Goal: Task Accomplishment & Management: Manage account settings

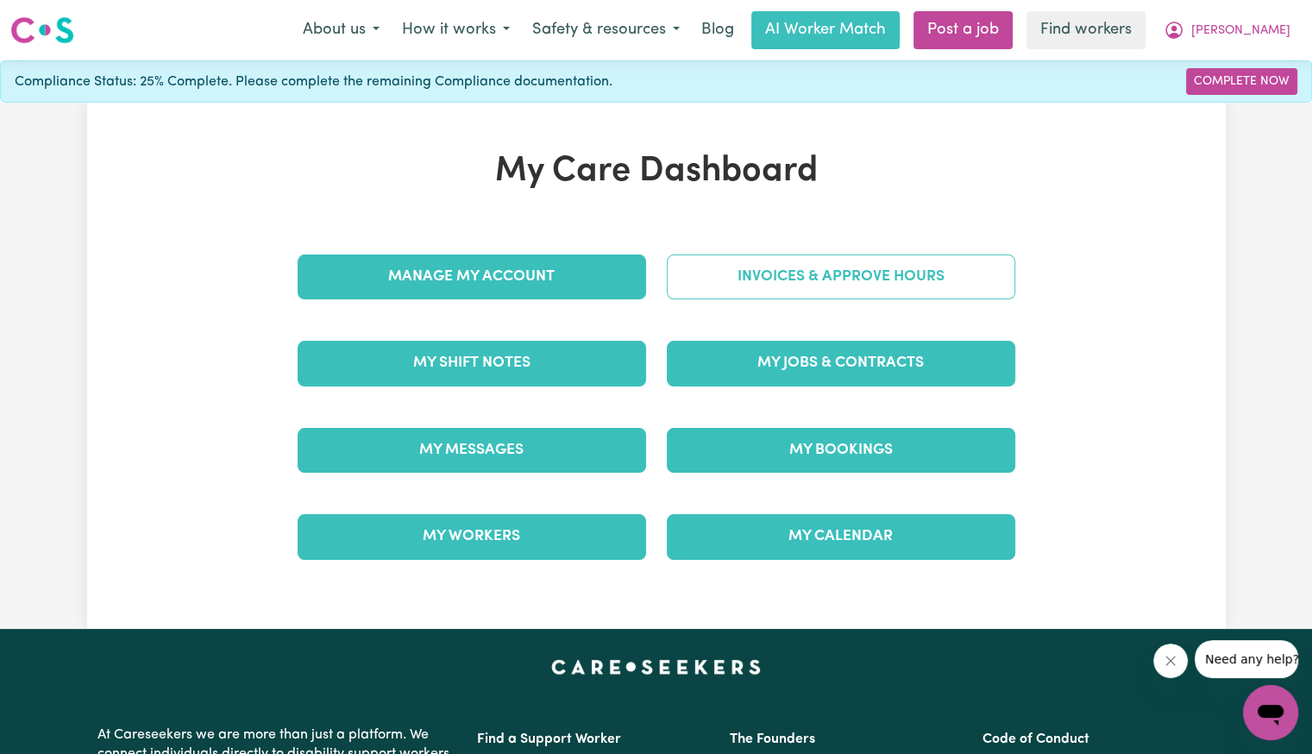
click at [725, 265] on link "Invoices & Approve Hours" at bounding box center [841, 277] width 349 height 45
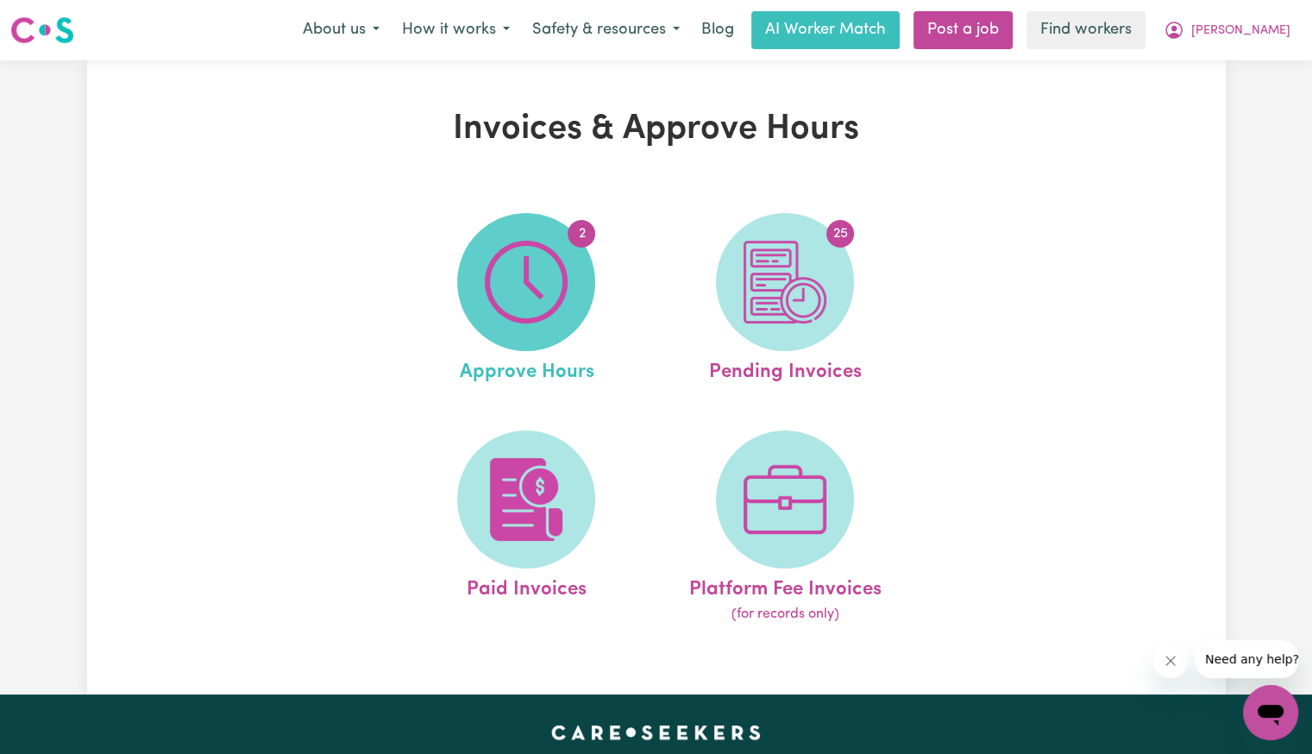
click at [532, 313] on img at bounding box center [526, 282] width 83 height 83
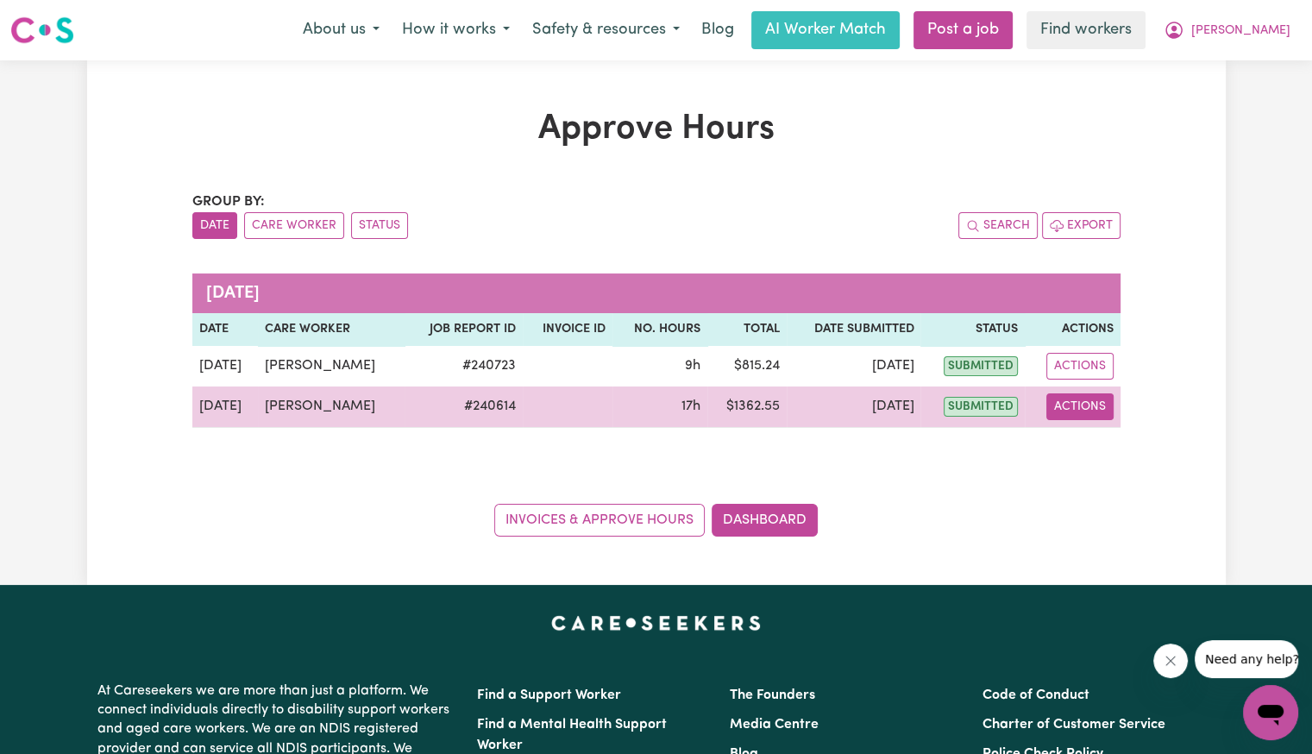
click at [1077, 408] on button "Actions" at bounding box center [1080, 406] width 67 height 27
click at [1091, 438] on link "View Job Report" at bounding box center [1123, 446] width 148 height 35
select select "pm"
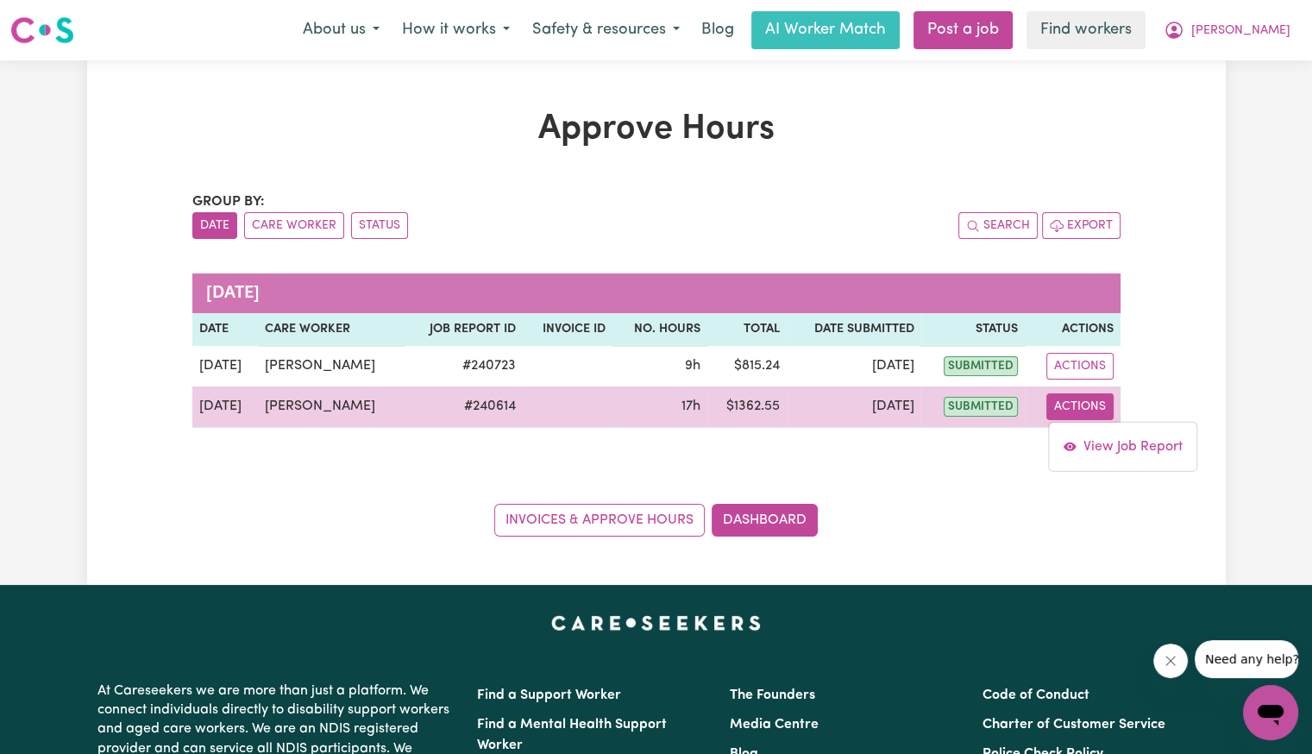
select select "pm"
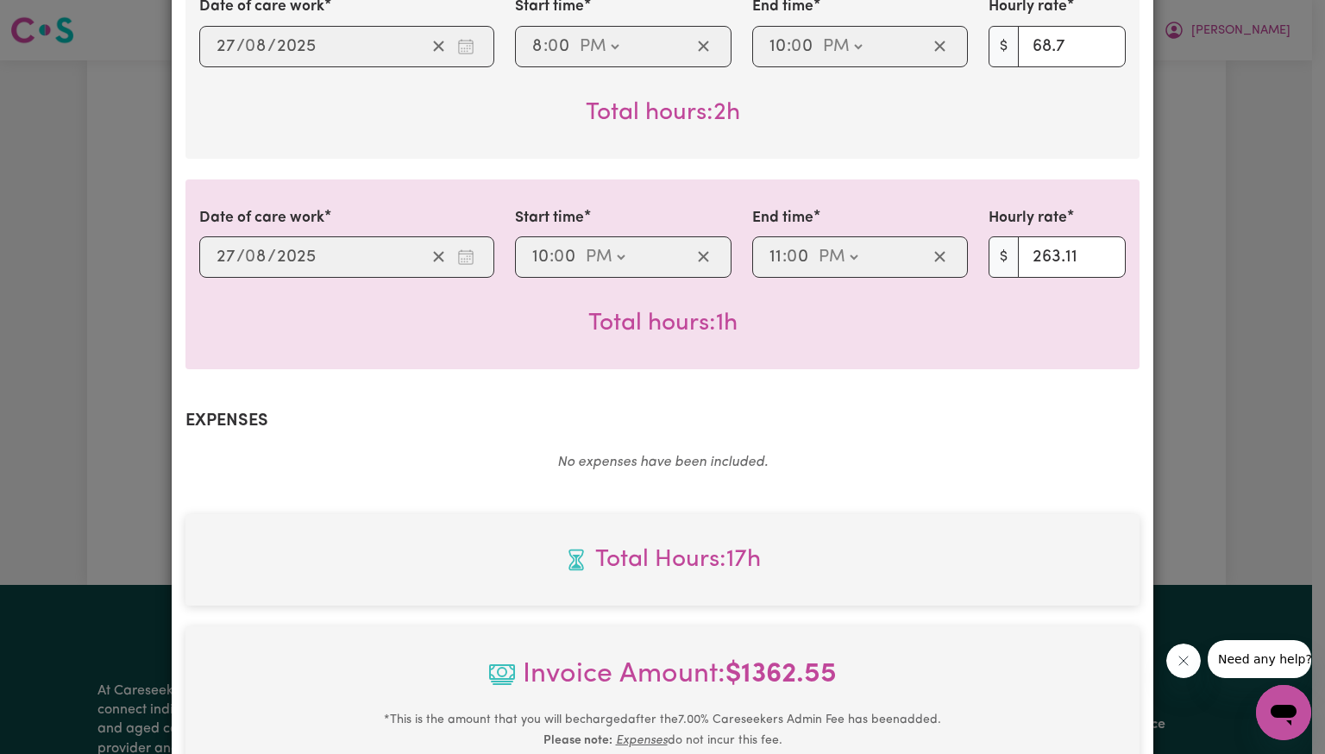
scroll to position [949, 0]
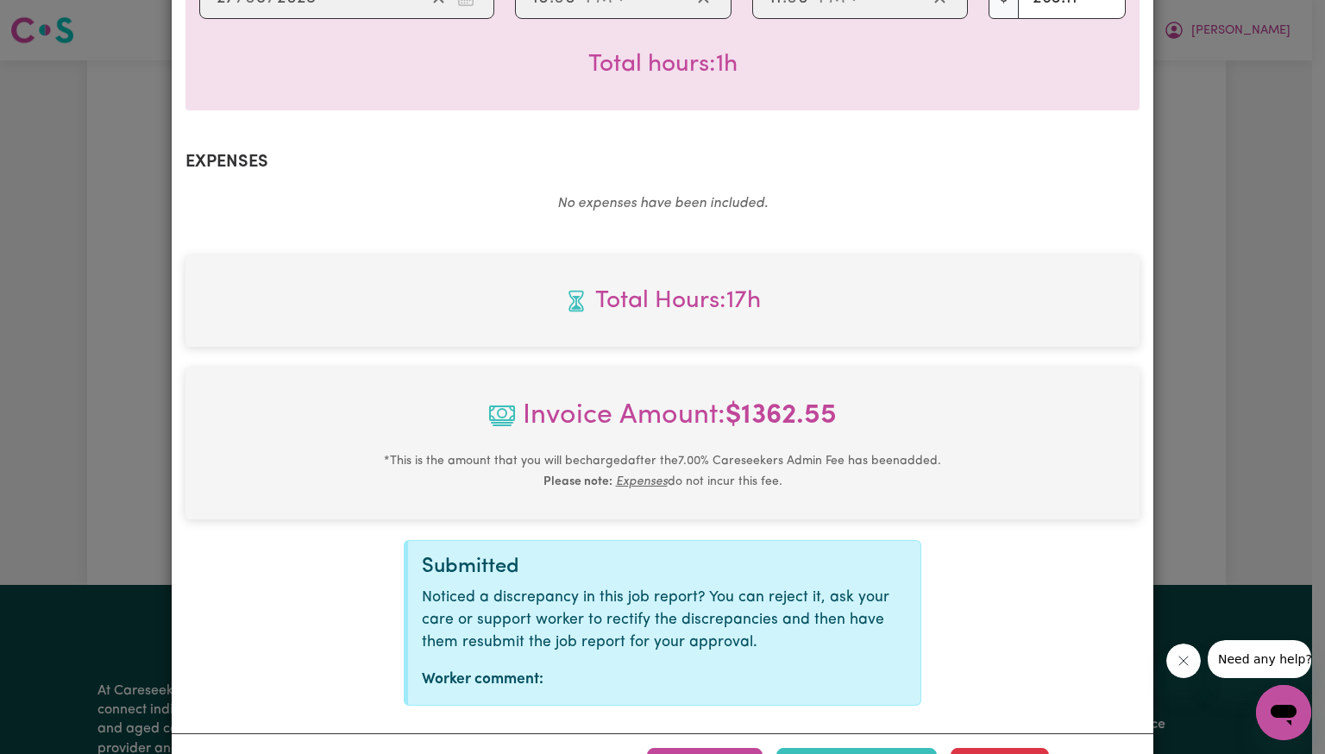
click at [699, 748] on button "Approve" at bounding box center [705, 767] width 116 height 38
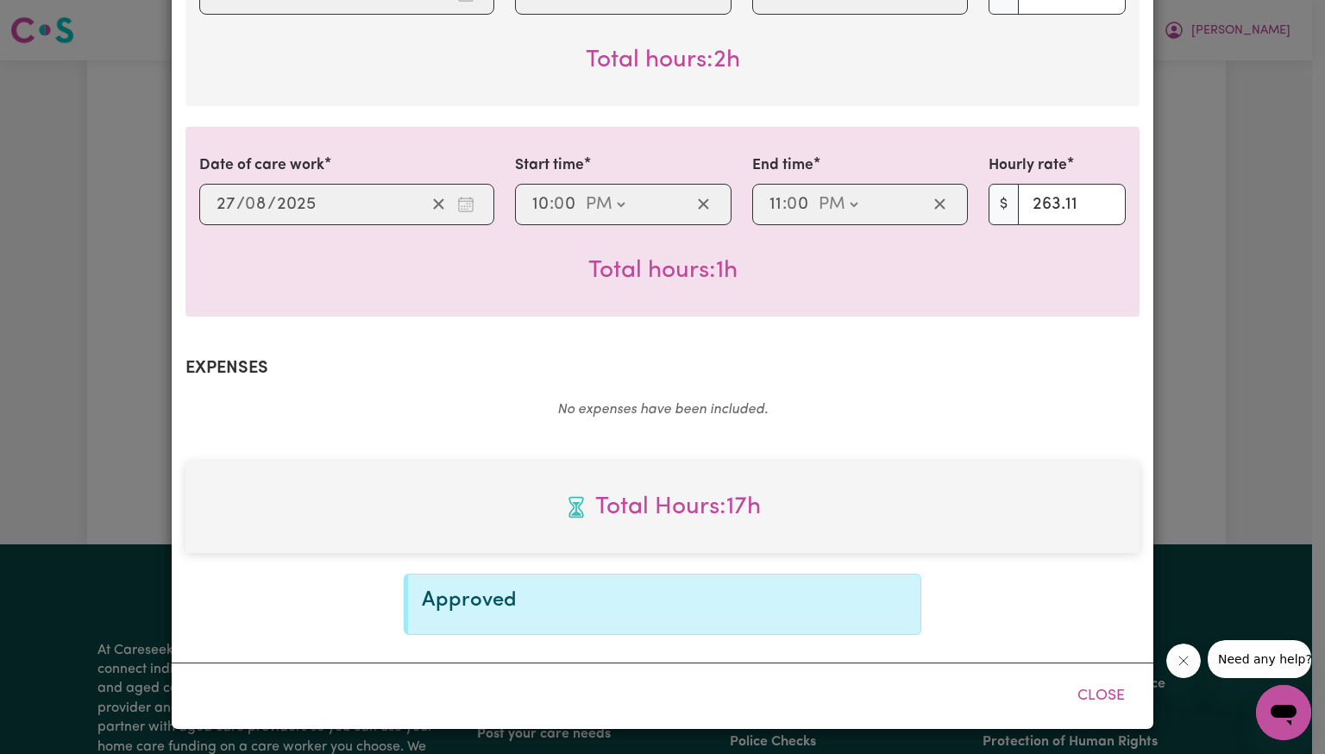
scroll to position [719, 0]
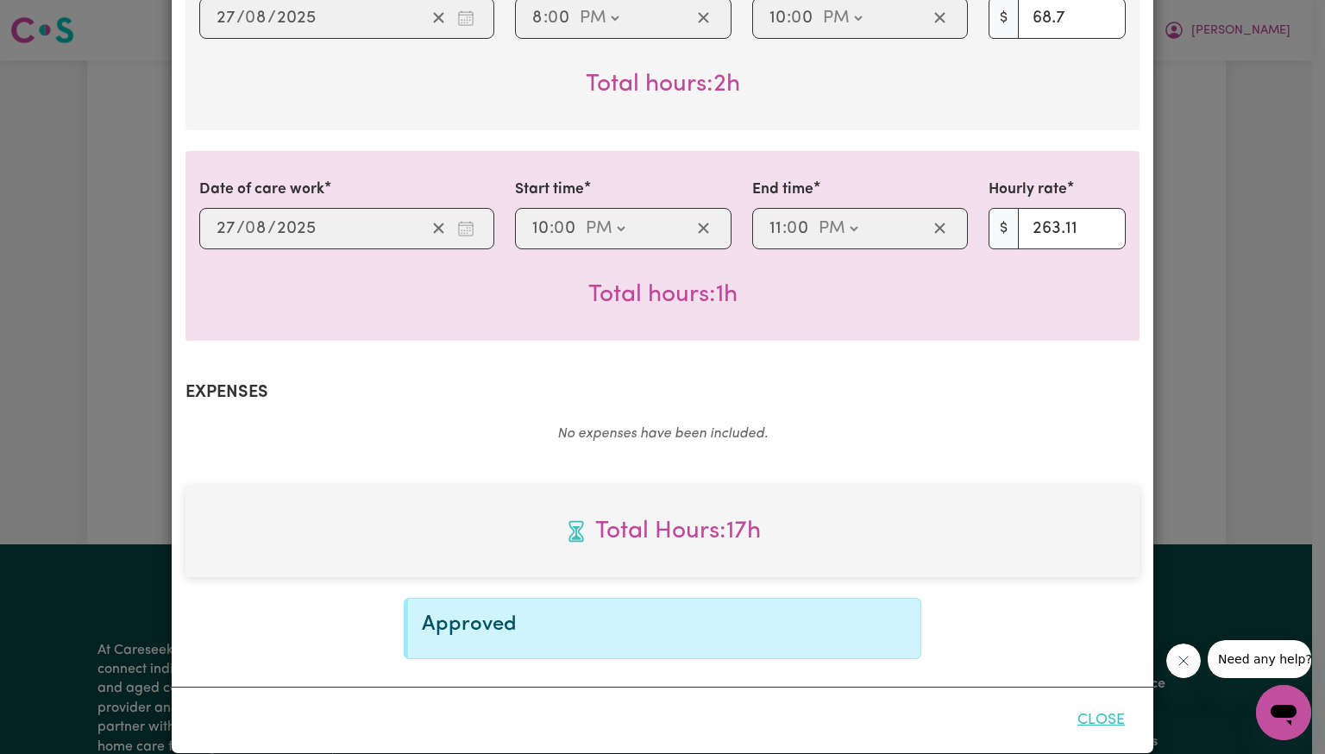
click at [1081, 702] on button "Close" at bounding box center [1101, 721] width 77 height 38
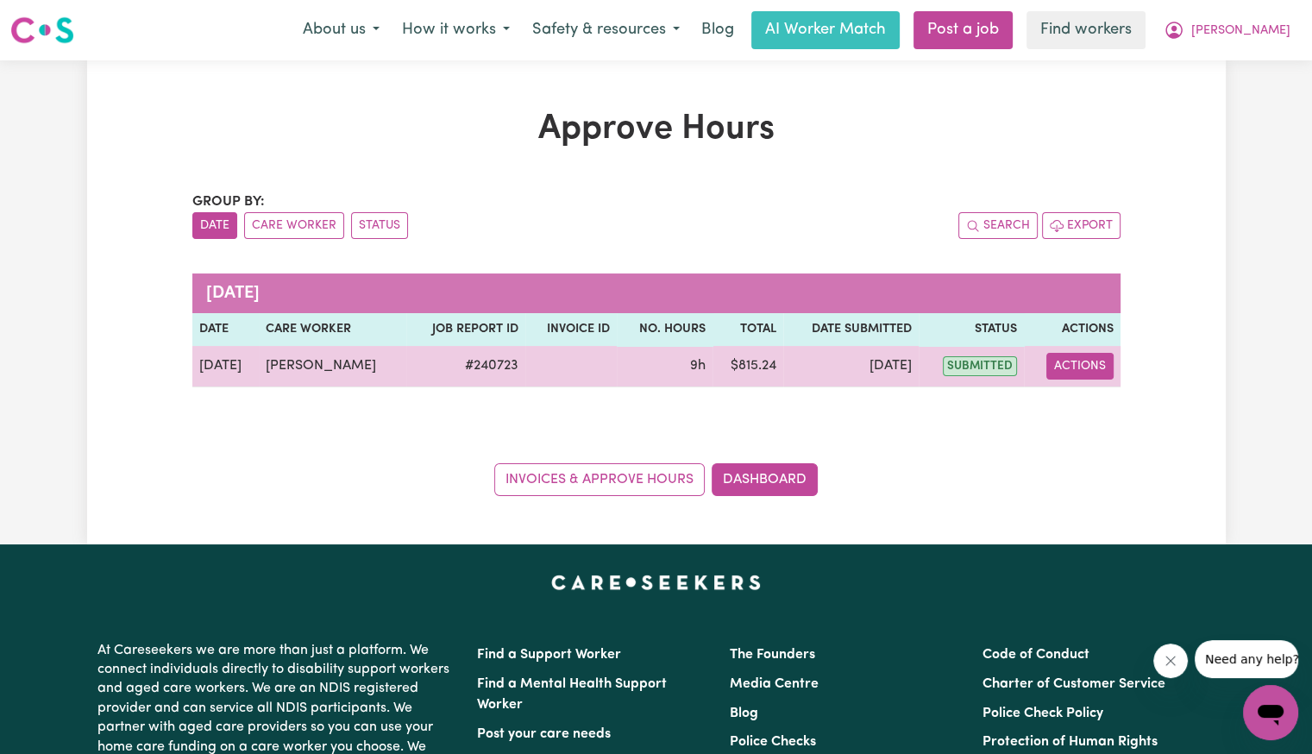
click at [1095, 370] on button "Actions" at bounding box center [1080, 366] width 67 height 27
drag, startPoint x: 1091, startPoint y: 380, endPoint x: 1088, endPoint y: 400, distance: 20.9
click at [1088, 400] on link "View Job Report" at bounding box center [1123, 405] width 148 height 35
select select "pm"
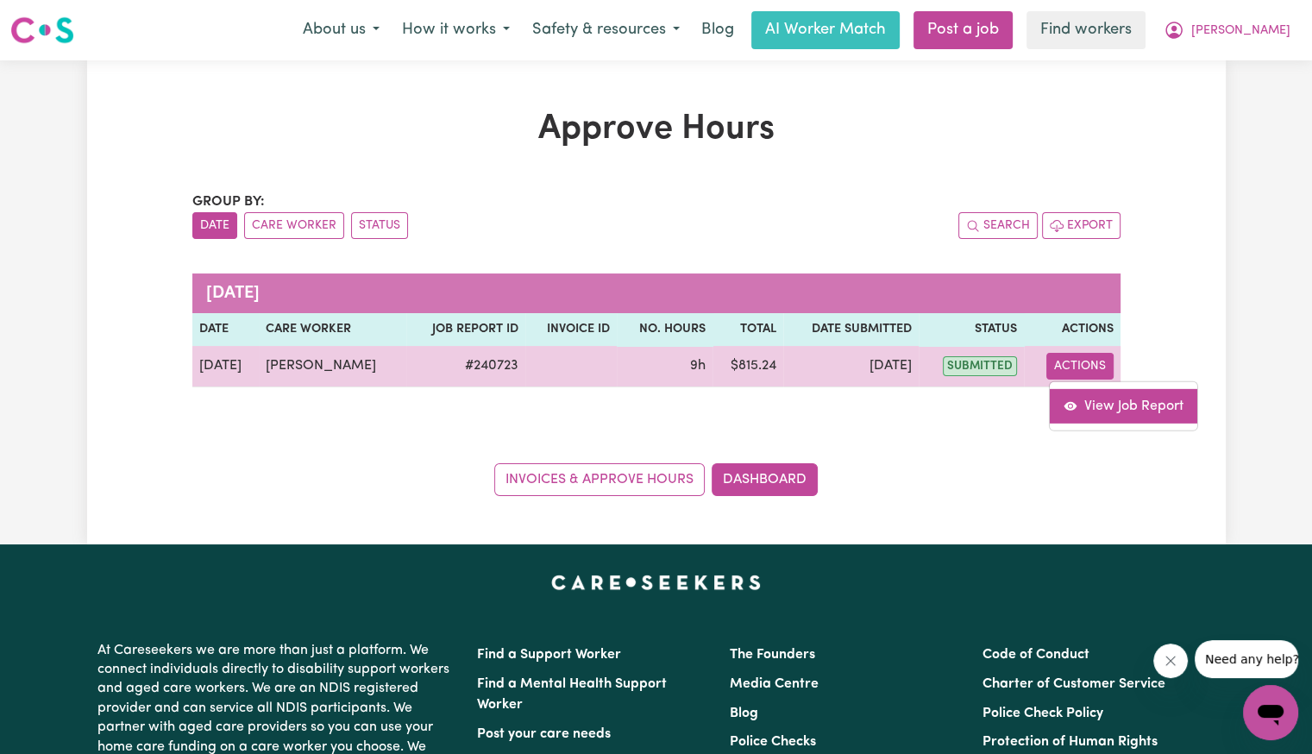
select select "pm"
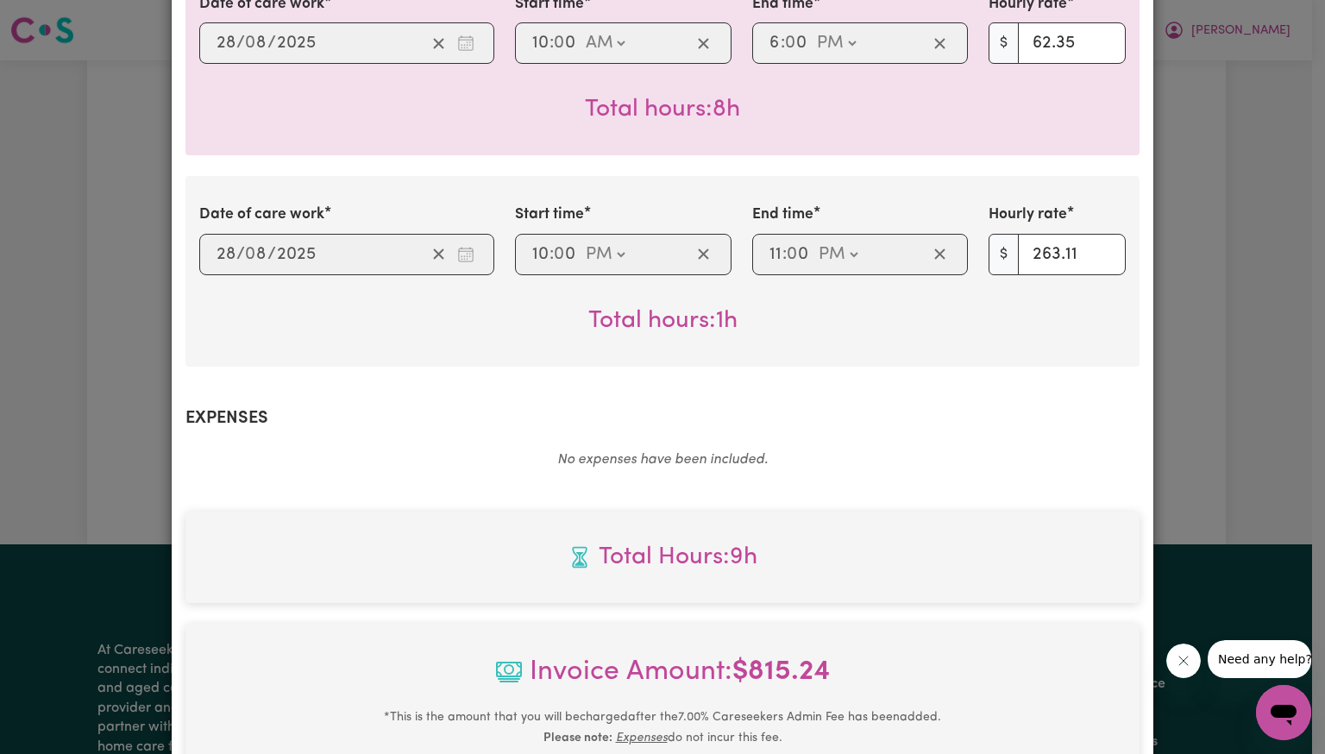
scroll to position [777, 0]
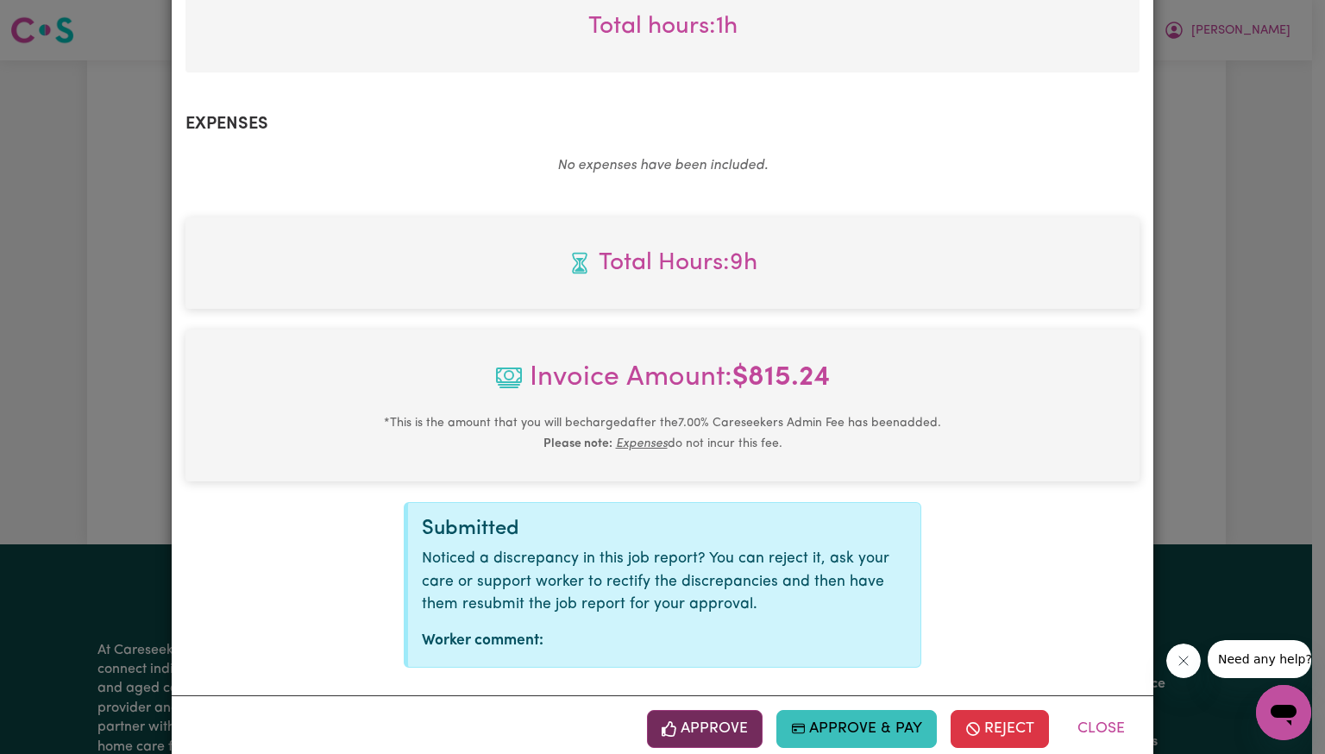
click at [720, 710] on button "Approve" at bounding box center [705, 729] width 116 height 38
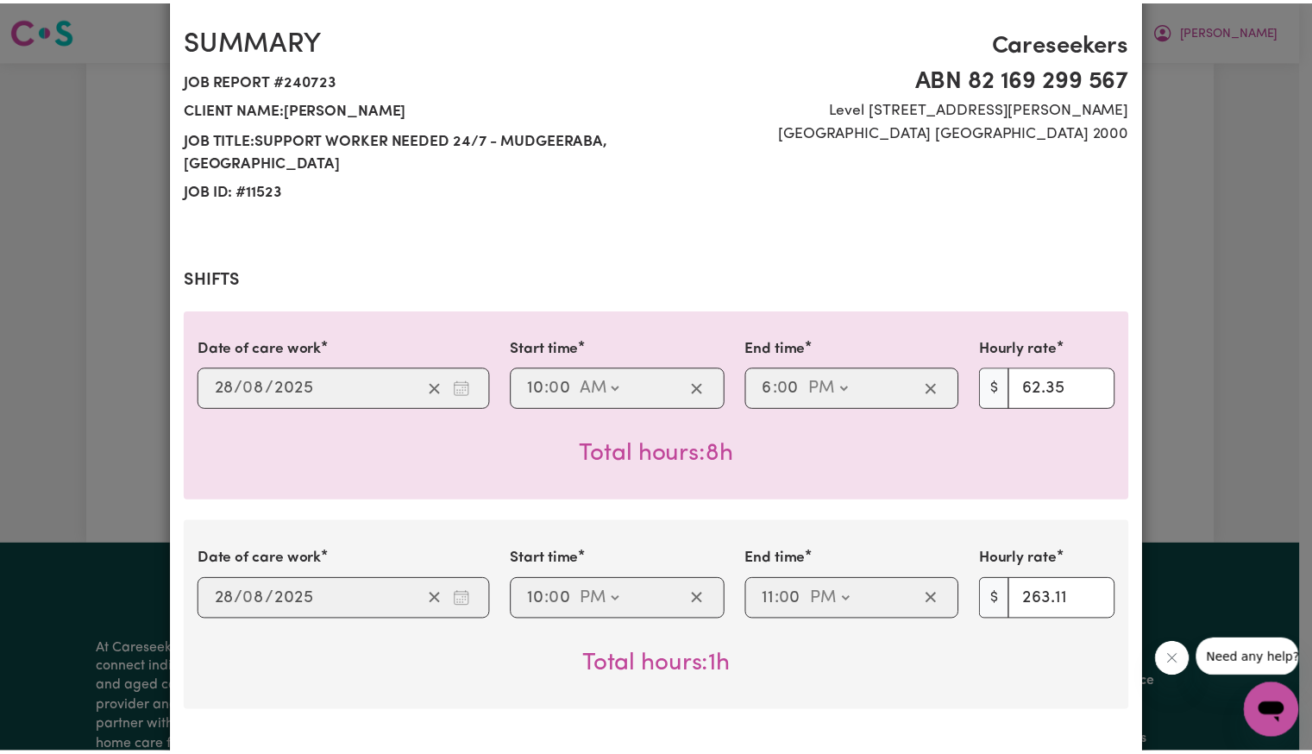
scroll to position [0, 0]
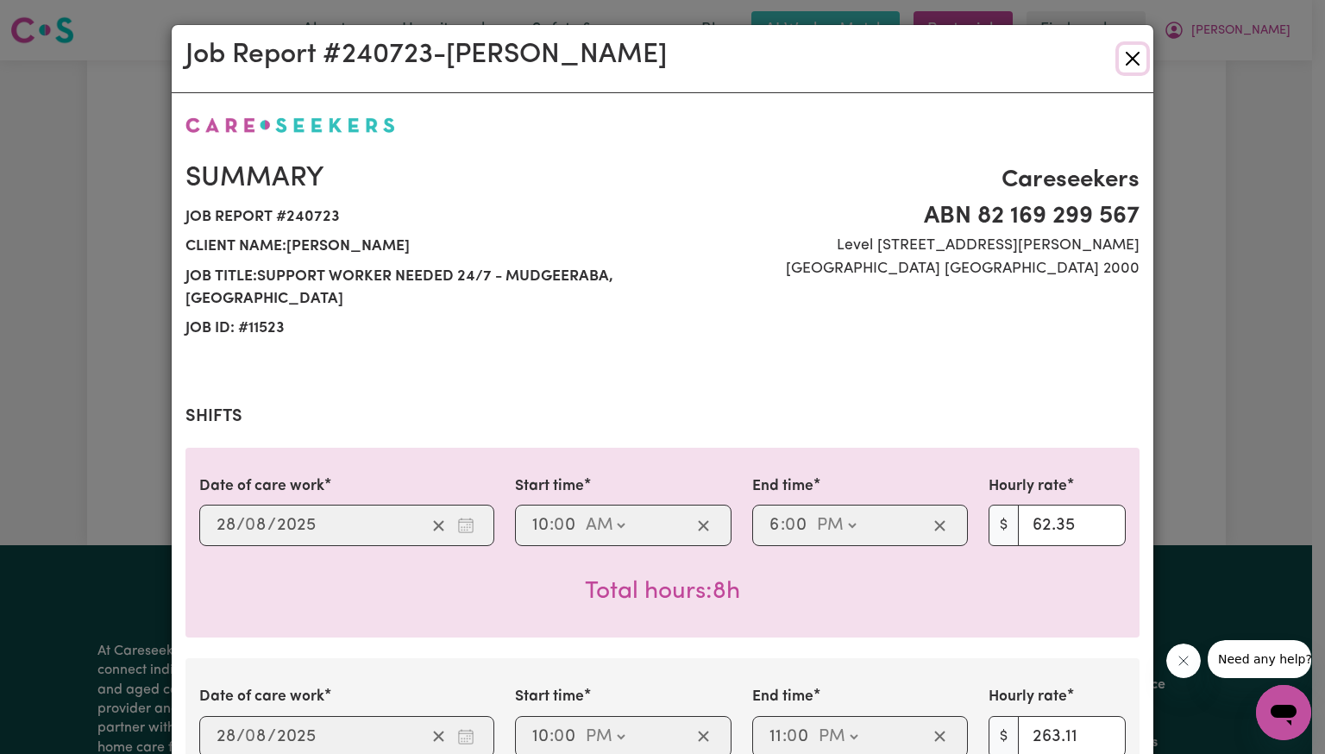
click at [1130, 57] on button "Close" at bounding box center [1133, 59] width 28 height 28
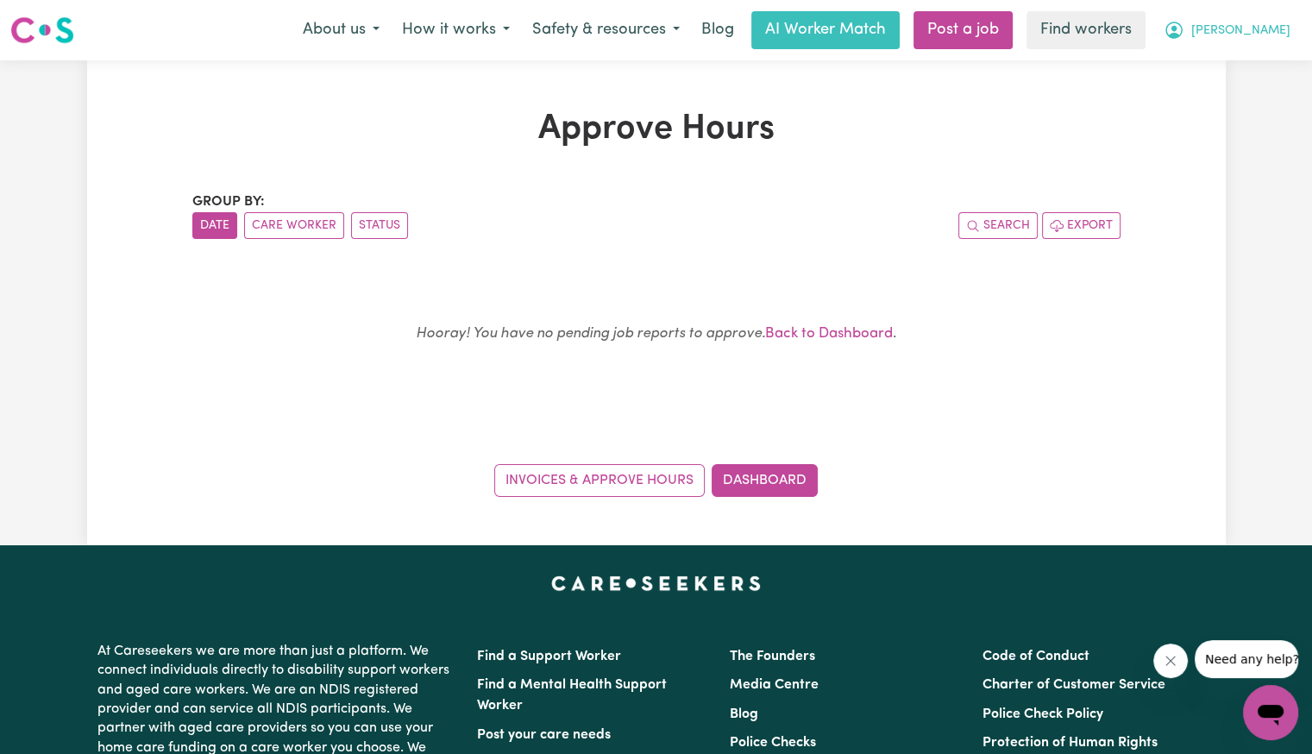
click at [1274, 41] on button "[PERSON_NAME]" at bounding box center [1227, 30] width 149 height 36
click at [1234, 99] on link "Logout" at bounding box center [1233, 99] width 136 height 33
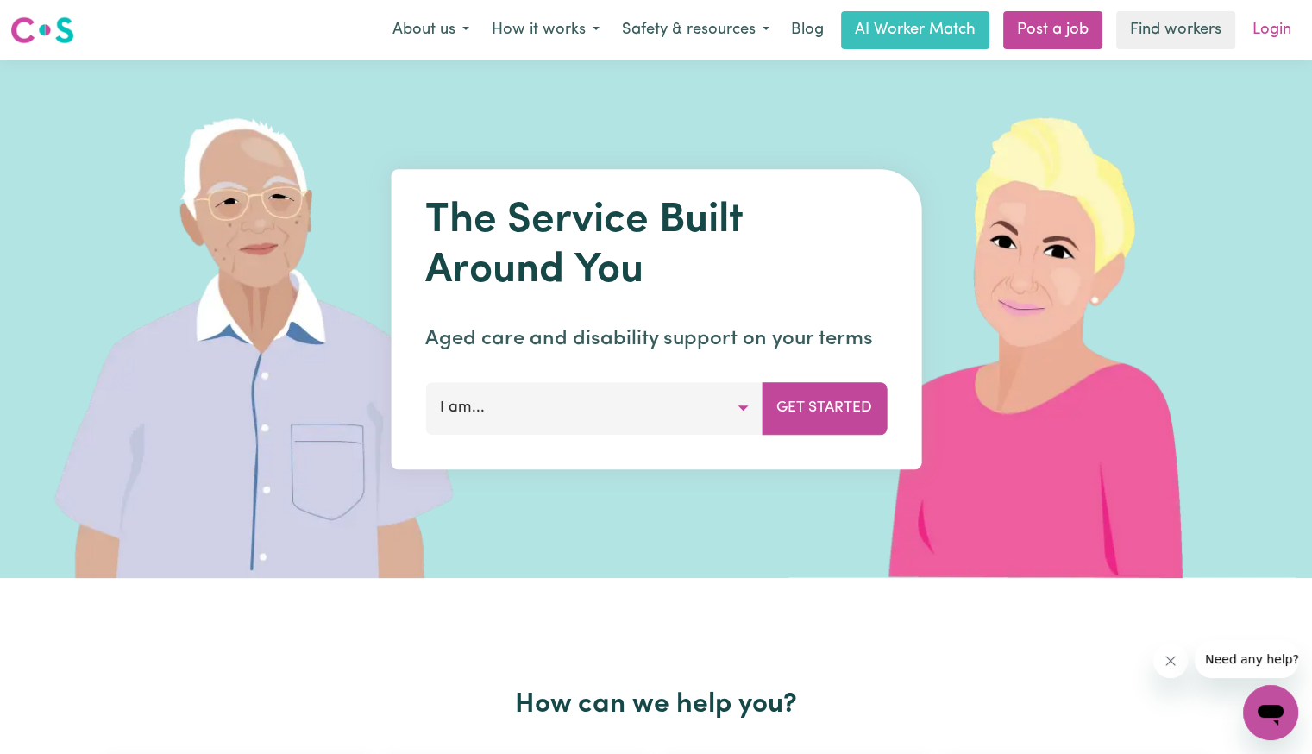
click at [1253, 43] on link "Login" at bounding box center [1273, 30] width 60 height 38
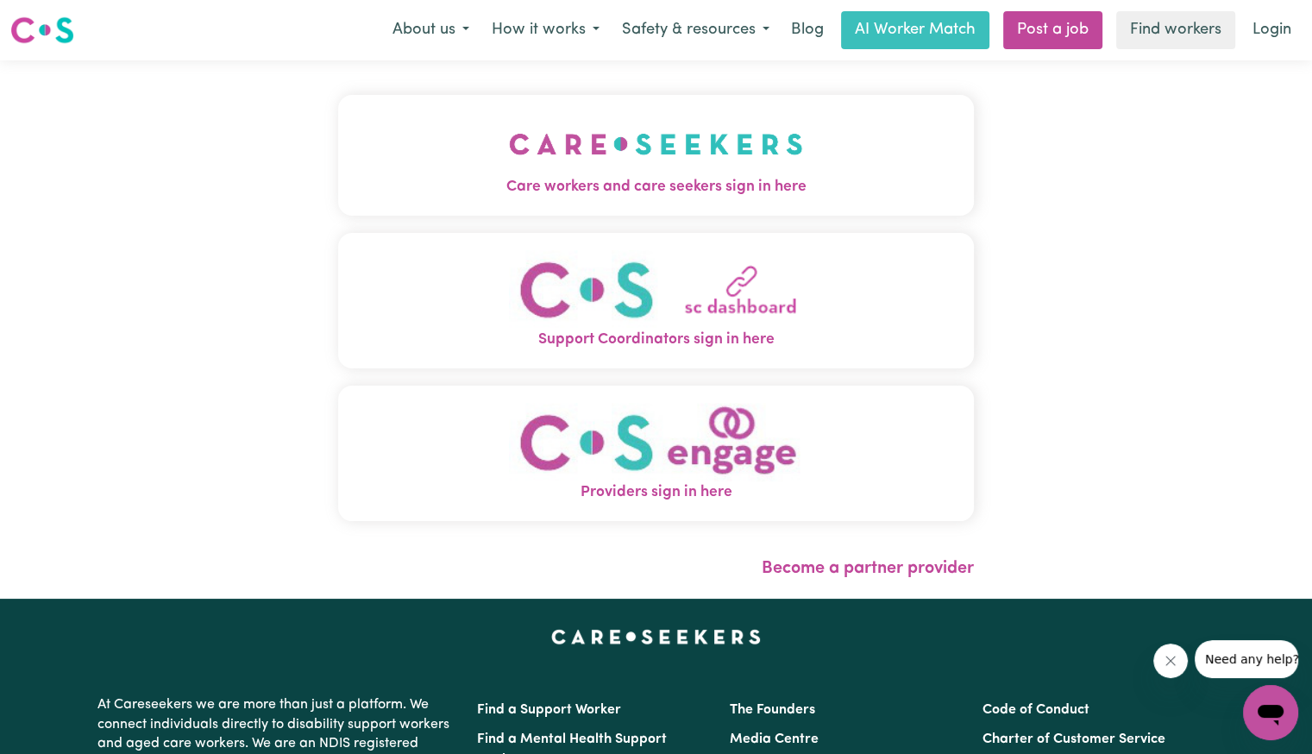
click at [509, 170] on img "Care workers and care seekers sign in here" at bounding box center [656, 144] width 294 height 64
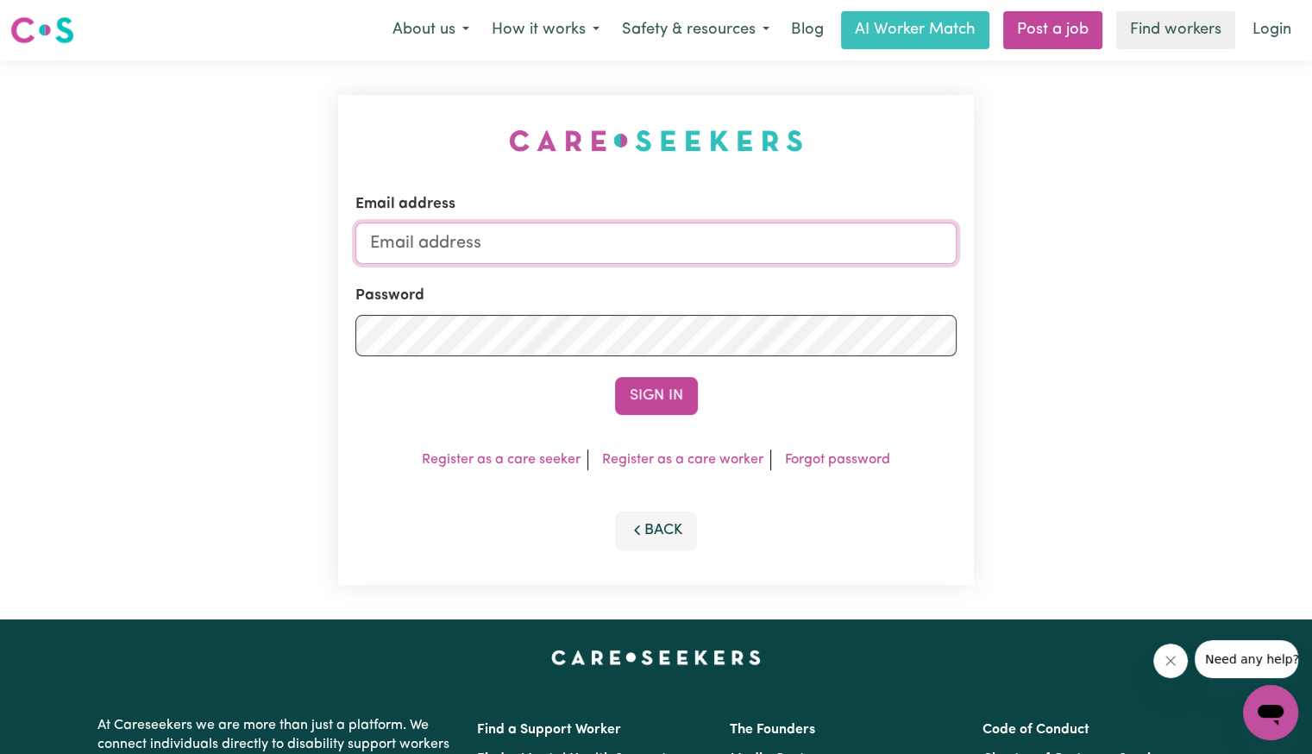
click at [573, 245] on input "Email address" at bounding box center [656, 243] width 601 height 41
type input "[EMAIL_ADDRESS][DOMAIN_NAME]"
click at [615, 377] on button "Sign In" at bounding box center [656, 396] width 83 height 38
